Goal: Check status: Check status

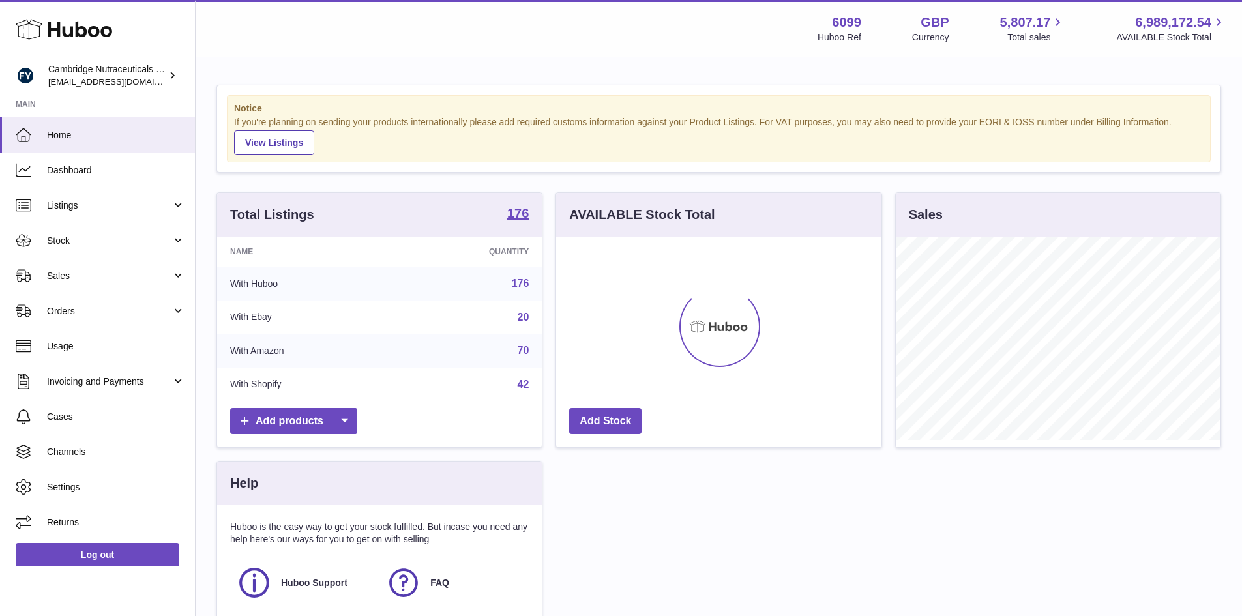
scroll to position [203, 325]
click at [59, 240] on span "Stock" at bounding box center [109, 241] width 125 height 12
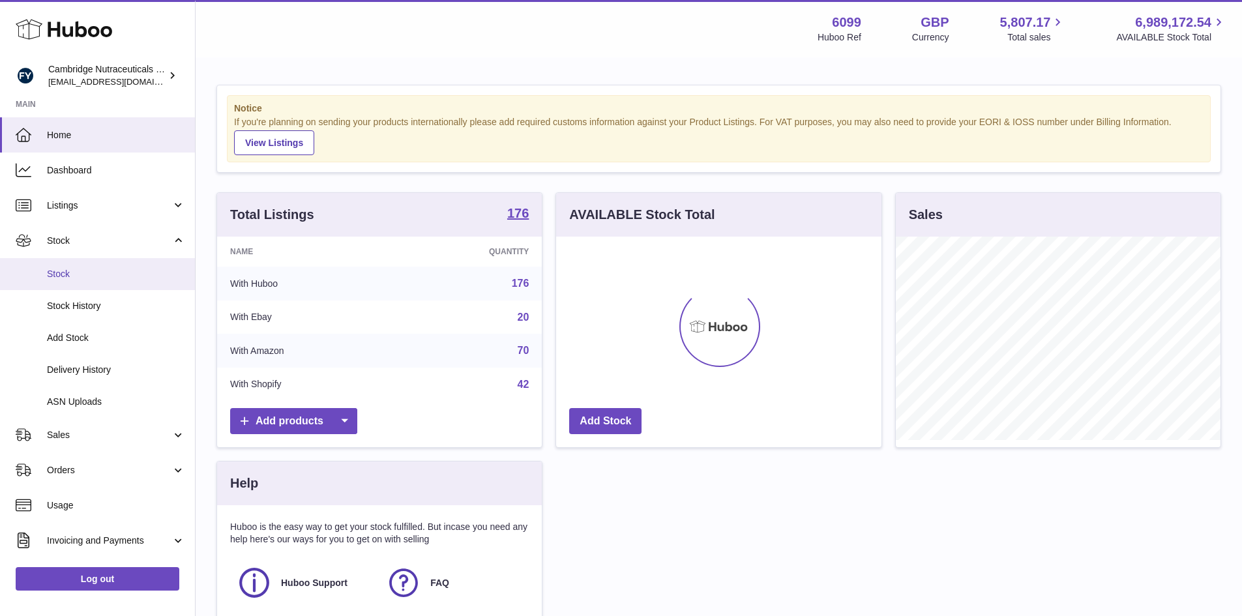
click at [47, 278] on span "Stock" at bounding box center [116, 274] width 138 height 12
click at [48, 275] on span "Stock" at bounding box center [116, 274] width 138 height 12
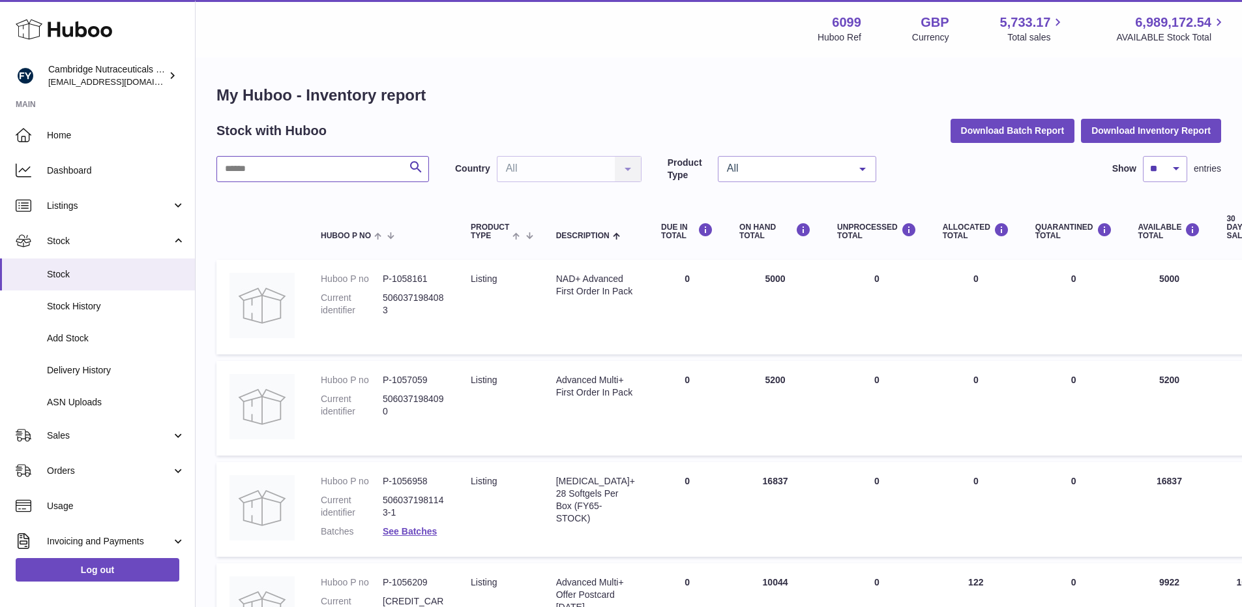
click at [321, 170] on input "text" at bounding box center [323, 169] width 213 height 26
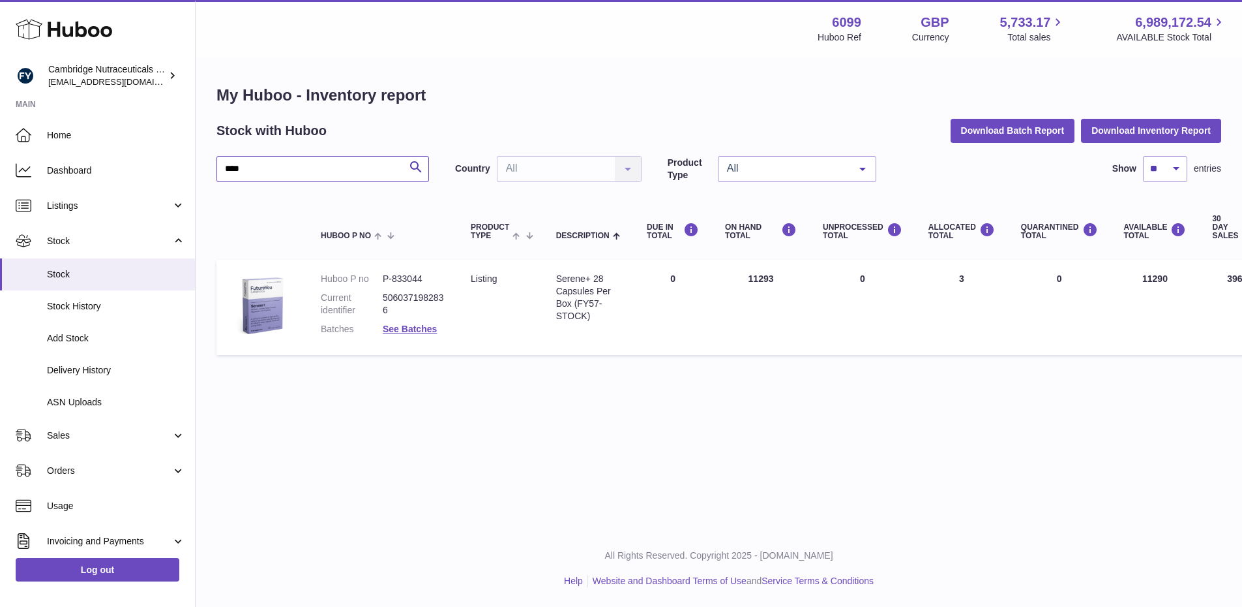
type input "****"
click at [413, 323] on link "See Batches" at bounding box center [410, 328] width 54 height 10
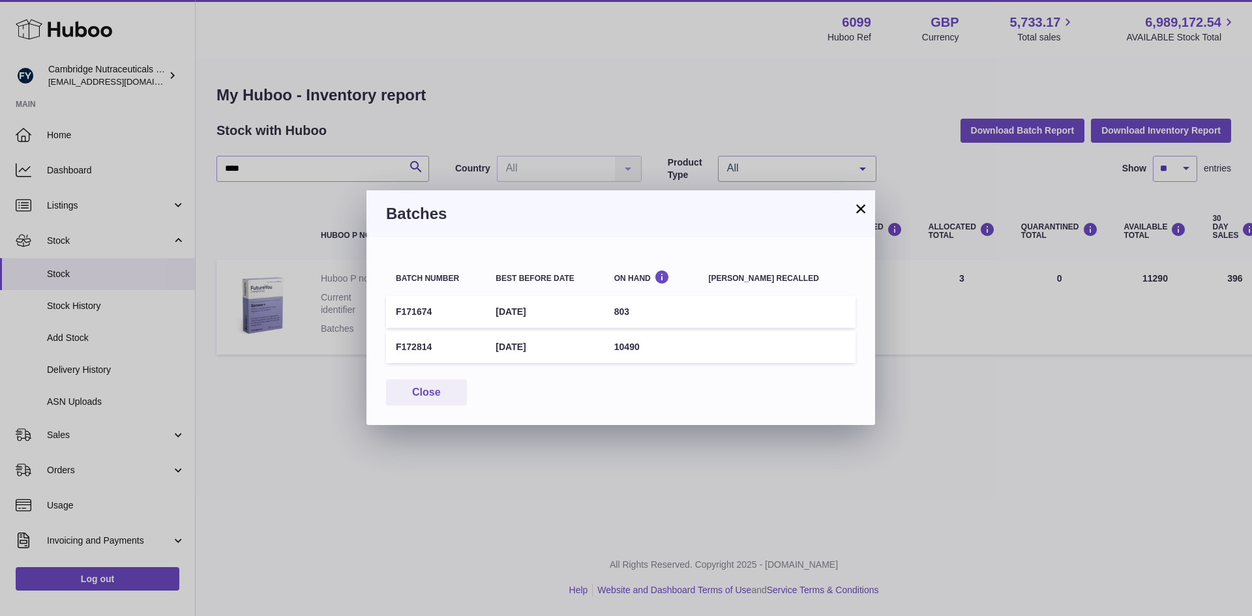
click at [863, 201] on button "×" at bounding box center [861, 209] width 16 height 16
